Goal: Find specific page/section: Find specific page/section

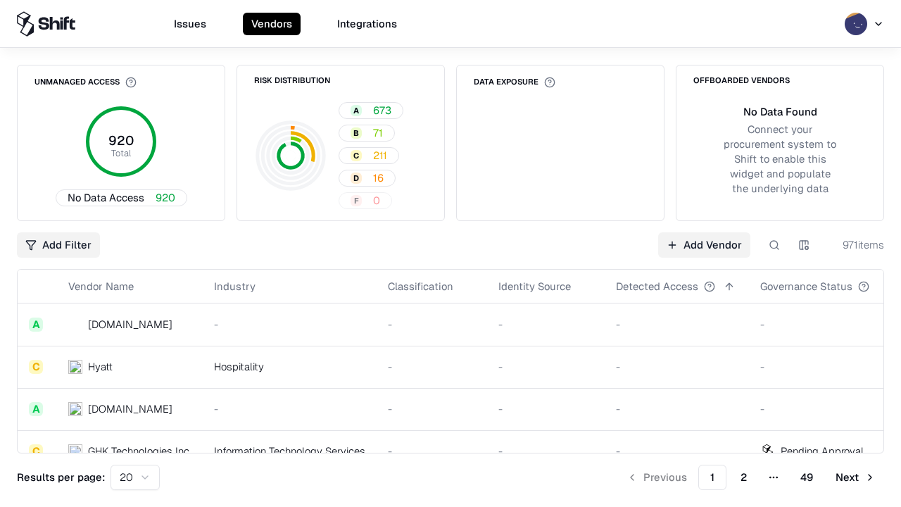
click at [451, 253] on div "Add Filter Add Vendor 971 items" at bounding box center [450, 244] width 867 height 25
click at [58, 245] on html "Issues Vendors Integrations Unmanaged Access 920 Total No Data Access 920 Risk …" at bounding box center [450, 253] width 901 height 507
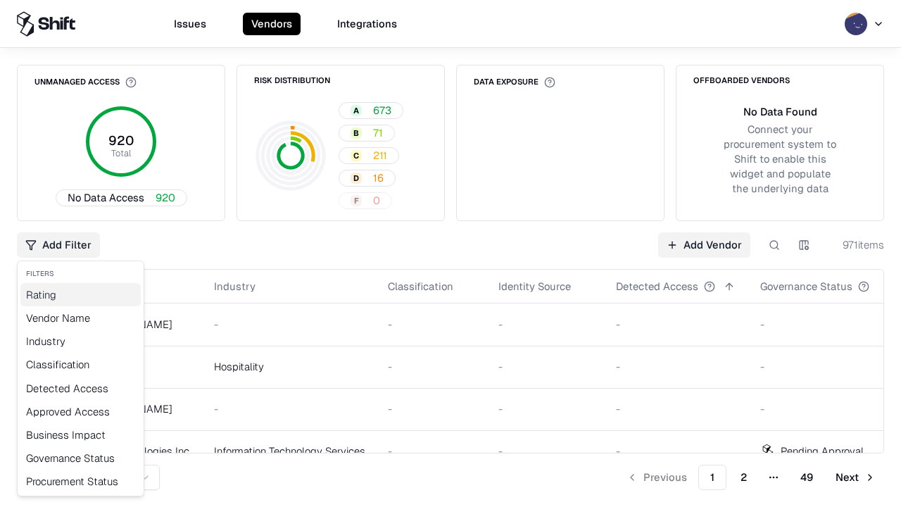
click at [80, 294] on div "Rating" at bounding box center [80, 294] width 120 height 23
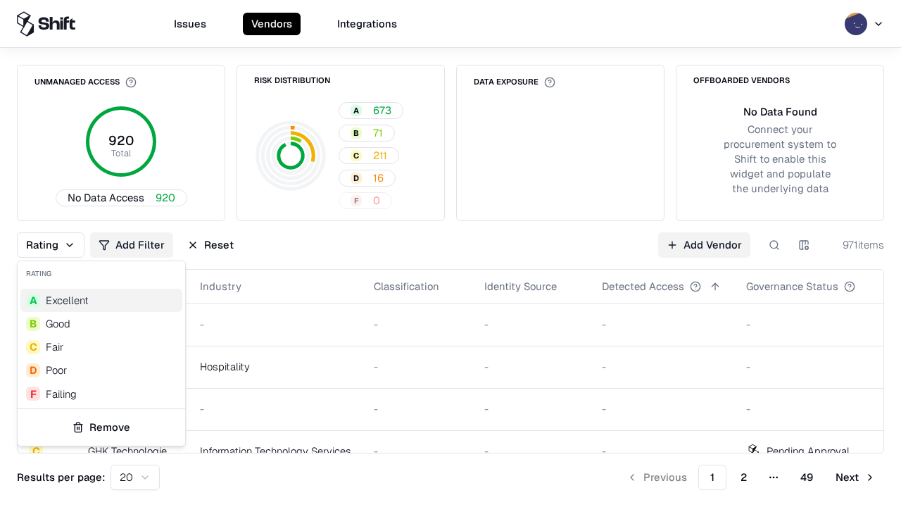
click at [451, 253] on html "Issues Vendors Integrations Unmanaged Access 920 Total No Data Access 920 Risk …" at bounding box center [450, 253] width 901 height 507
click at [451, 253] on div "Rating Add Filter Reset Add Vendor 971 items" at bounding box center [450, 244] width 867 height 25
click at [211, 245] on button "Reset" at bounding box center [210, 244] width 63 height 25
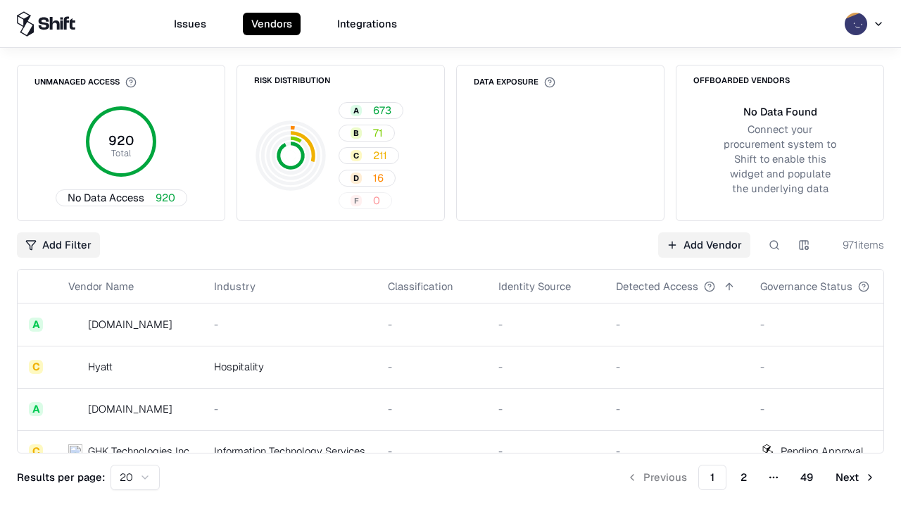
click at [451, 253] on div "Add Filter Add Vendor 971 items" at bounding box center [450, 244] width 867 height 25
click at [58, 245] on html "Issues Vendors Integrations Unmanaged Access 920 Total No Data Access 920 Risk …" at bounding box center [450, 253] width 901 height 507
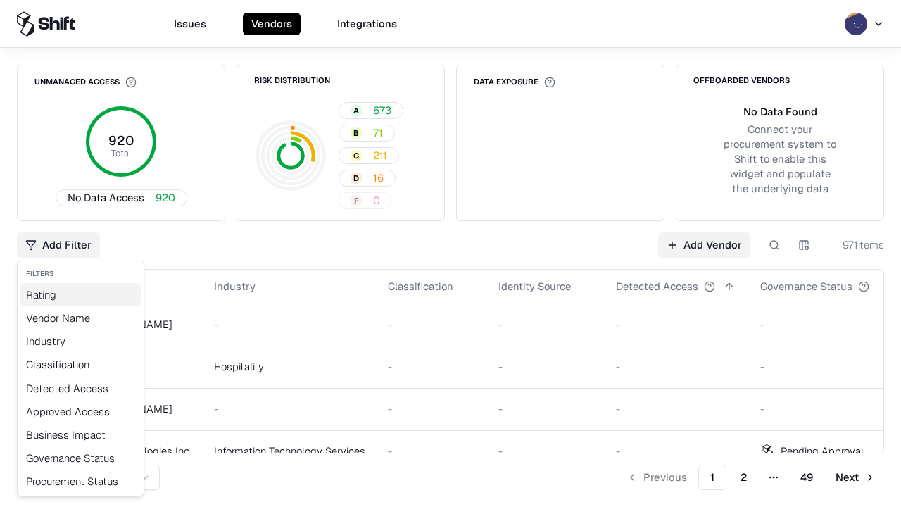
click at [80, 294] on div "Rating" at bounding box center [80, 294] width 120 height 23
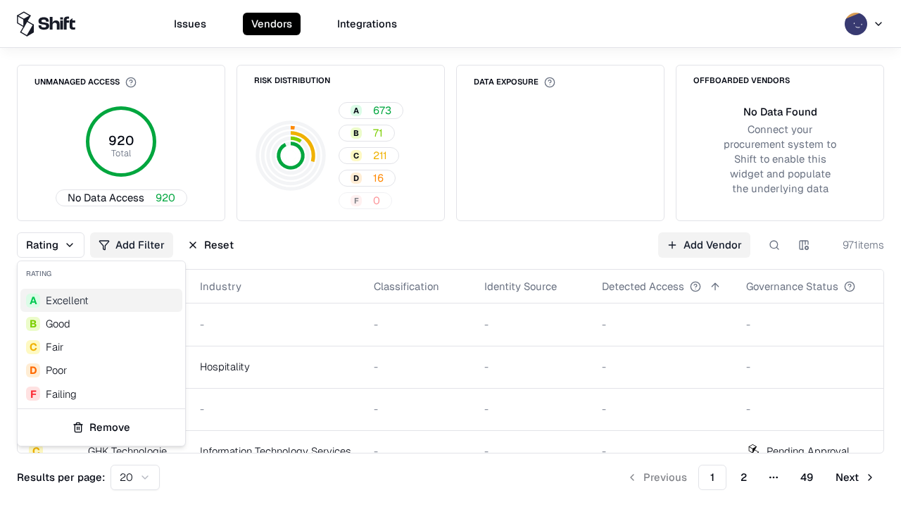
click at [99, 394] on div "F Failing" at bounding box center [101, 393] width 162 height 23
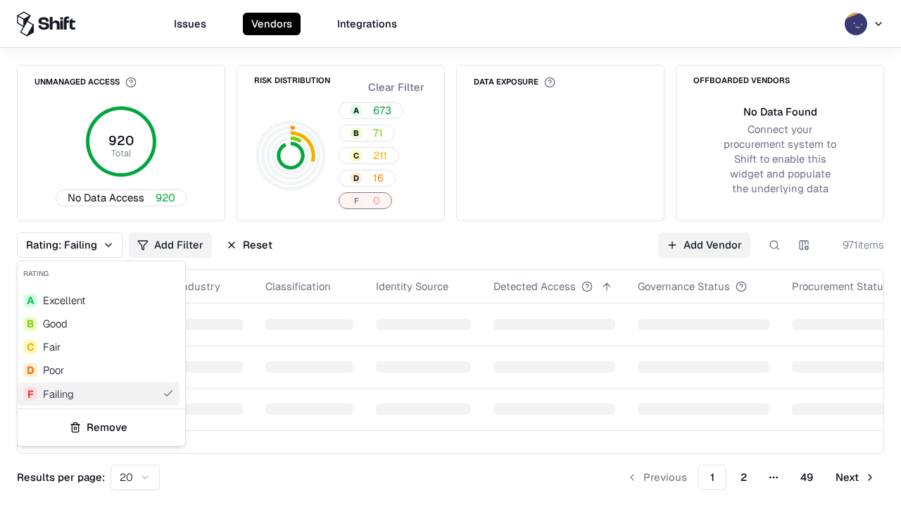
click at [451, 253] on html "Issues Vendors Integrations Unmanaged Access 920 Total No Data Access 920 Risk …" at bounding box center [450, 253] width 901 height 507
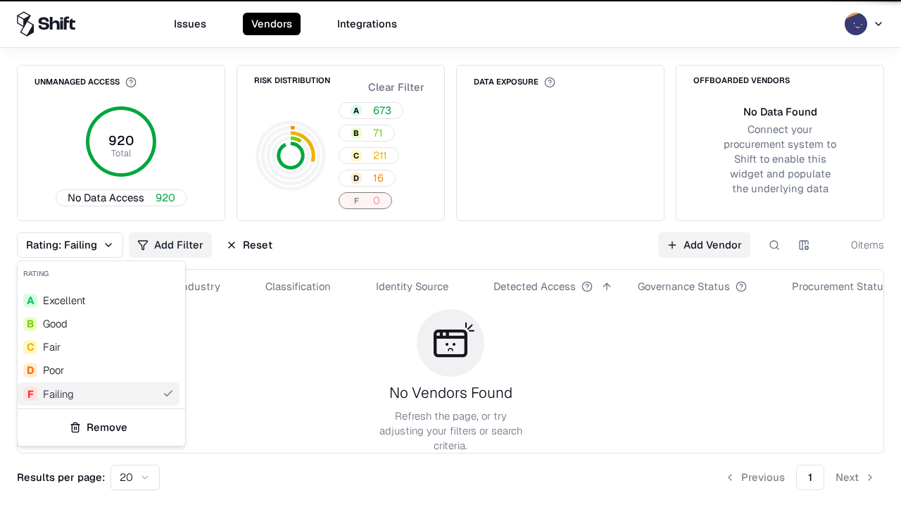
click at [451, 253] on div "Rating: Failing Add Filter Reset Add Vendor 0 items" at bounding box center [450, 244] width 867 height 25
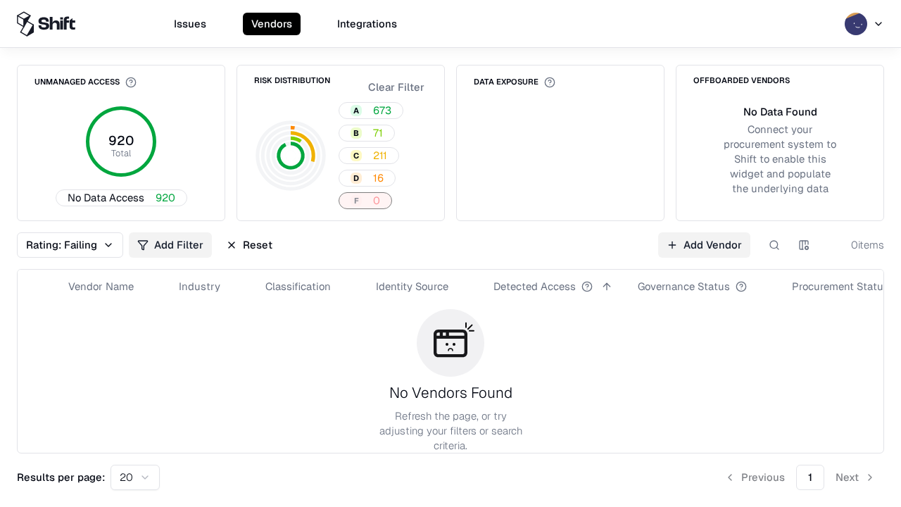
click at [249, 245] on button "Reset" at bounding box center [249, 244] width 63 height 25
click at [451, 253] on div "Add Filter Add Vendor 0 items" at bounding box center [450, 244] width 867 height 25
click at [58, 245] on html "Issues Vendors Integrations Unmanaged Access 920 Total No Data Access 920 Risk …" at bounding box center [450, 253] width 901 height 507
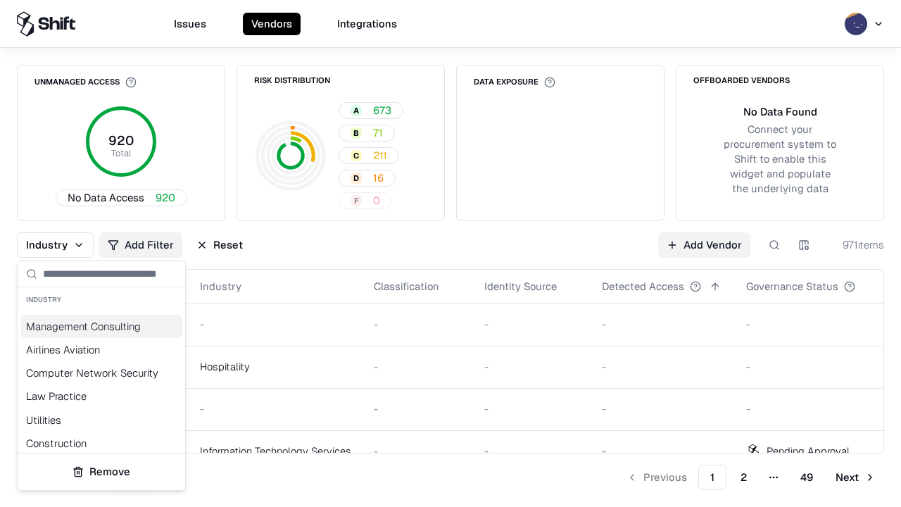
click at [451, 253] on html "Issues Vendors Integrations Unmanaged Access 920 Total No Data Access 920 Risk …" at bounding box center [450, 253] width 901 height 507
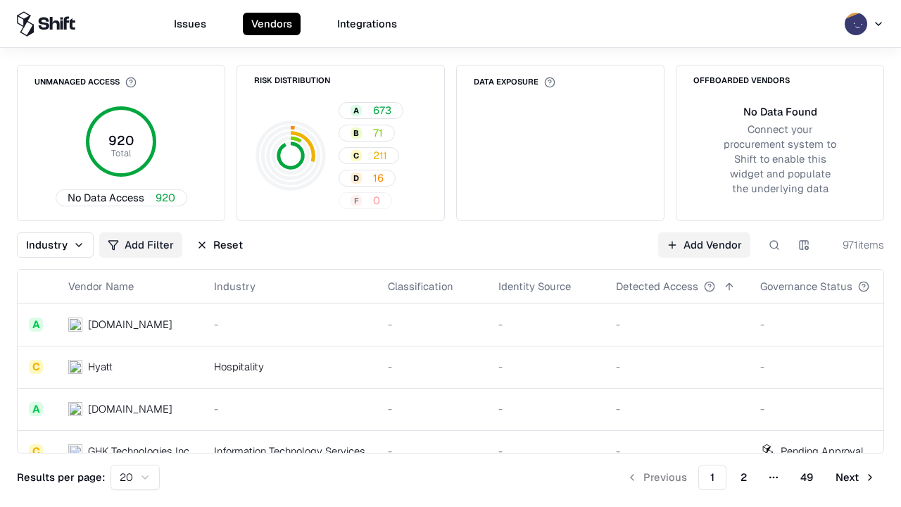
click at [220, 245] on button "Reset" at bounding box center [219, 244] width 63 height 25
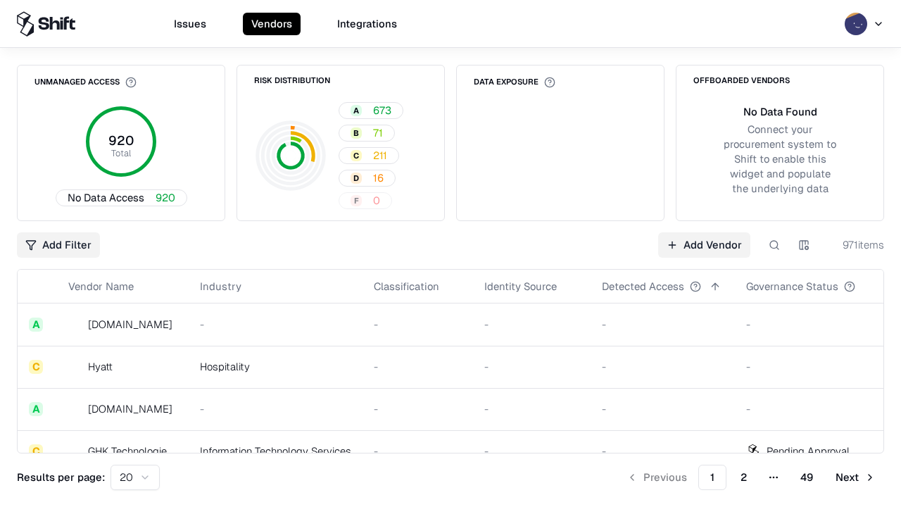
click at [451, 253] on div "Add Filter Add Vendor 971 items" at bounding box center [450, 244] width 867 height 25
click at [58, 245] on html "Issues Vendors Integrations Unmanaged Access 920 Total No Data Access 920 Risk …" at bounding box center [450, 253] width 901 height 507
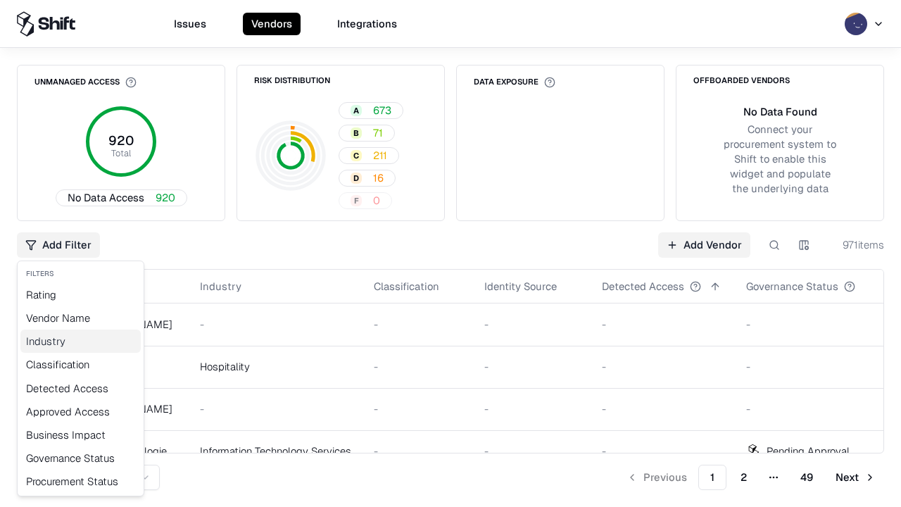
click at [80, 341] on div "Industry" at bounding box center [80, 341] width 120 height 23
